Goal: Task Accomplishment & Management: Use online tool/utility

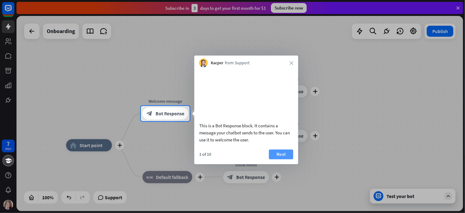
click at [276, 159] on button "Next" at bounding box center [281, 154] width 24 height 10
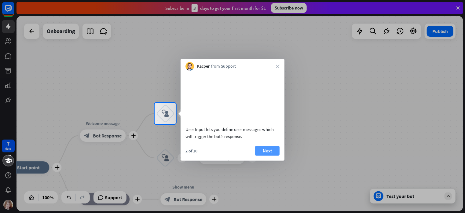
click at [269, 155] on button "Next" at bounding box center [267, 150] width 24 height 10
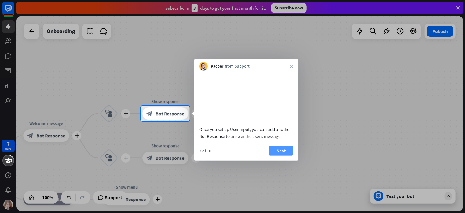
click at [279, 155] on button "Next" at bounding box center [281, 150] width 24 height 10
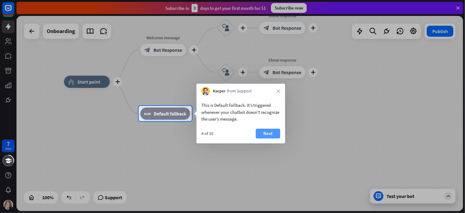
click at [269, 134] on button "Next" at bounding box center [268, 134] width 24 height 10
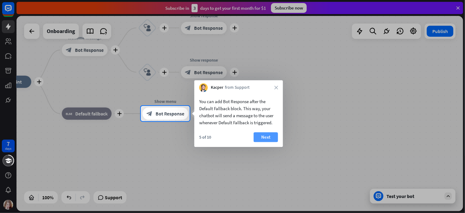
click at [262, 137] on button "Next" at bounding box center [266, 137] width 24 height 10
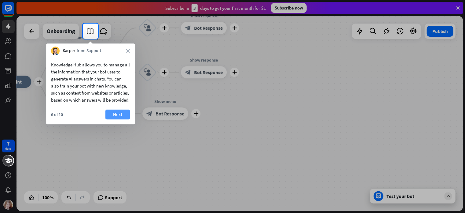
click at [120, 119] on button "Next" at bounding box center [117, 114] width 24 height 10
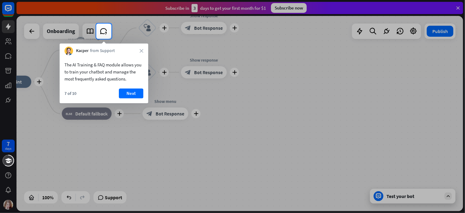
click at [7, 204] on div at bounding box center [232, 126] width 465 height 174
click at [413, 30] on div at bounding box center [289, 31] width 354 height 15
click at [122, 92] on button "Next" at bounding box center [131, 93] width 24 height 10
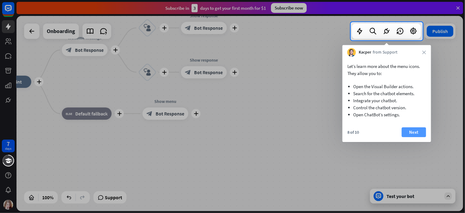
click at [413, 131] on button "Next" at bounding box center [414, 132] width 24 height 10
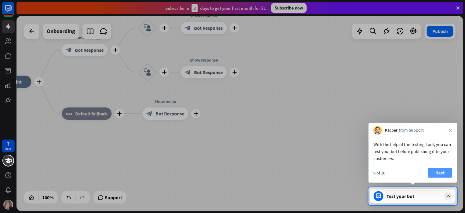
click at [437, 172] on button "Next" at bounding box center [440, 173] width 24 height 10
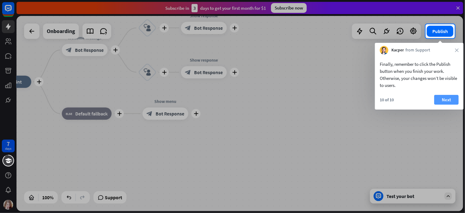
click at [445, 101] on button "Next" at bounding box center [446, 100] width 24 height 10
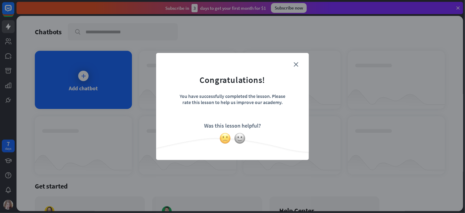
click at [224, 139] on img at bounding box center [225, 138] width 12 height 12
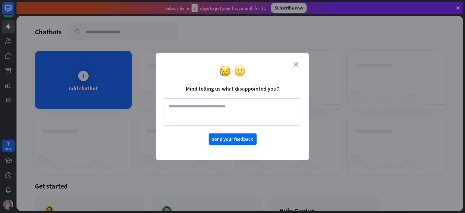
click at [238, 68] on img at bounding box center [240, 71] width 12 height 12
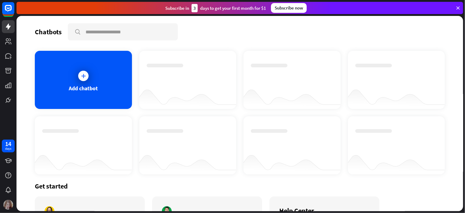
click at [9, 204] on img at bounding box center [8, 205] width 10 height 10
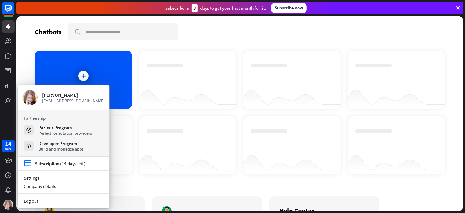
click at [227, 123] on div at bounding box center [187, 145] width 97 height 58
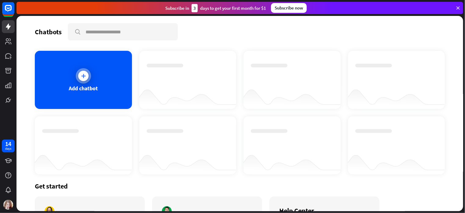
click at [84, 78] on icon at bounding box center [83, 76] width 6 height 6
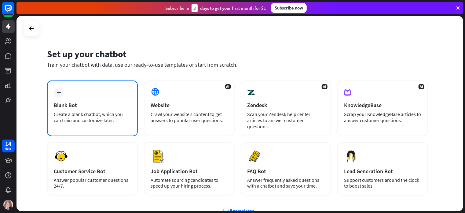
click at [83, 97] on div "plus Blank Bot Create a blank chatbot, which you can train and customize later." at bounding box center [92, 108] width 91 height 56
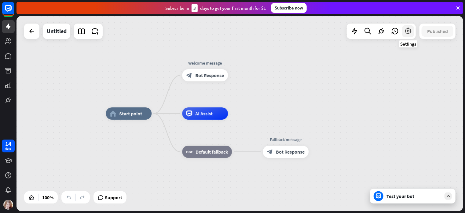
click at [408, 31] on icon at bounding box center [408, 31] width 8 height 8
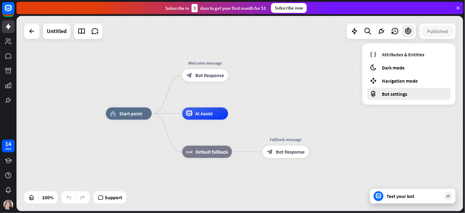
click at [392, 93] on span "Bot settings" at bounding box center [394, 94] width 25 height 6
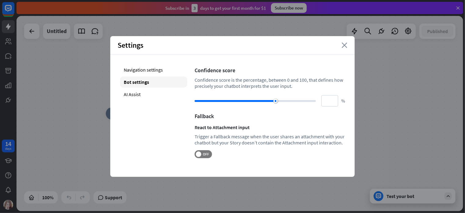
click at [344, 42] on icon "close" at bounding box center [345, 45] width 6 height 6
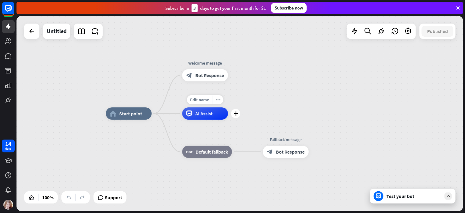
click at [202, 117] on div "AI Assist" at bounding box center [205, 113] width 46 height 12
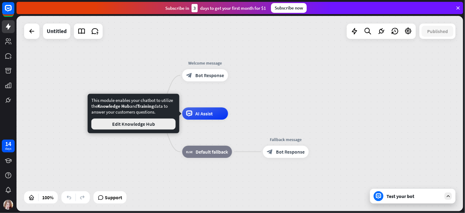
click at [150, 124] on button "Edit Knowledge Hub" at bounding box center [133, 123] width 84 height 11
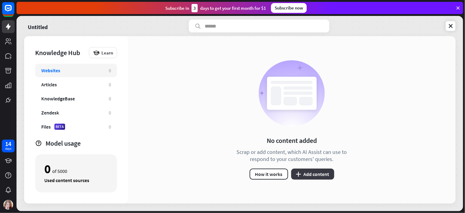
click at [310, 176] on button "plus Add content" at bounding box center [312, 173] width 43 height 11
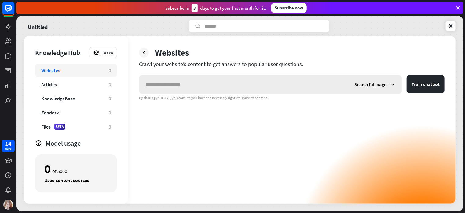
click at [155, 86] on input "text" at bounding box center [243, 84] width 209 height 18
click at [458, 7] on icon at bounding box center [458, 8] width 6 height 6
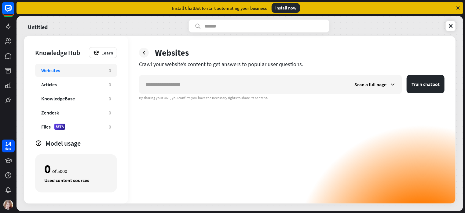
click at [458, 7] on icon at bounding box center [458, 8] width 6 height 6
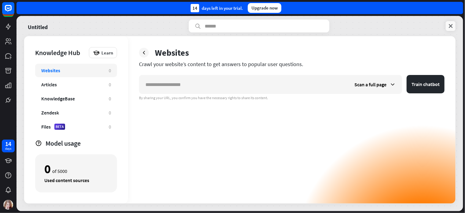
click at [452, 26] on icon at bounding box center [451, 26] width 6 height 6
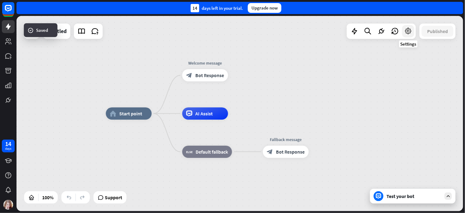
click at [409, 33] on icon at bounding box center [408, 31] width 8 height 8
